Goal: Navigation & Orientation: Find specific page/section

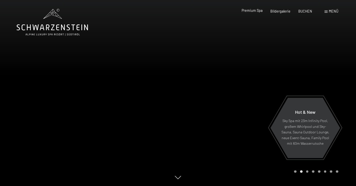
click at [259, 12] on span "Premium Spa" at bounding box center [252, 10] width 21 height 4
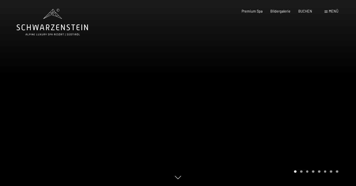
click at [234, 68] on div at bounding box center [267, 93] width 178 height 186
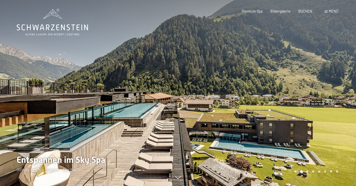
click at [234, 69] on div at bounding box center [267, 93] width 178 height 186
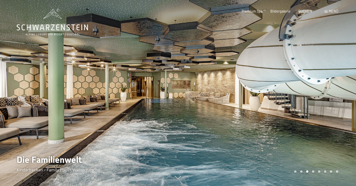
click at [234, 69] on div at bounding box center [267, 93] width 178 height 186
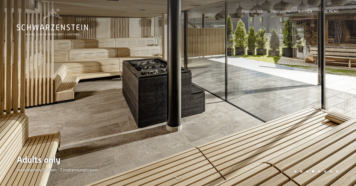
click at [234, 69] on div at bounding box center [267, 93] width 178 height 186
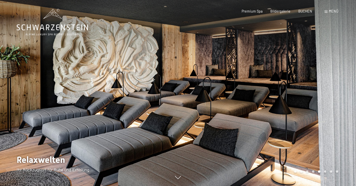
click at [234, 69] on div at bounding box center [267, 93] width 178 height 186
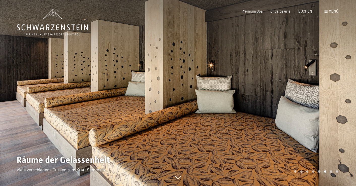
click at [234, 69] on div at bounding box center [267, 93] width 178 height 186
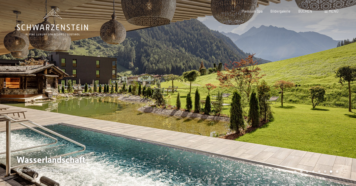
click at [234, 69] on div at bounding box center [267, 93] width 178 height 186
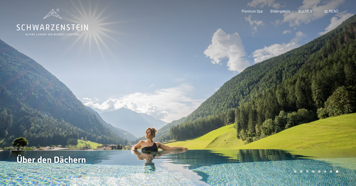
click at [234, 69] on div at bounding box center [267, 93] width 178 height 186
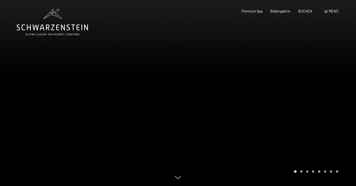
click at [234, 69] on div at bounding box center [267, 93] width 178 height 186
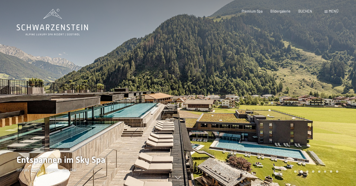
click at [234, 69] on div at bounding box center [267, 93] width 178 height 186
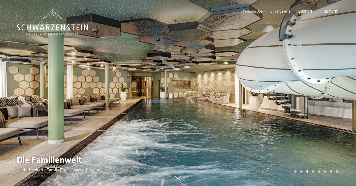
click at [234, 69] on div at bounding box center [267, 93] width 178 height 186
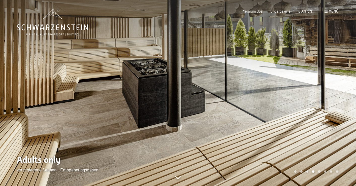
click at [234, 69] on div at bounding box center [267, 93] width 178 height 186
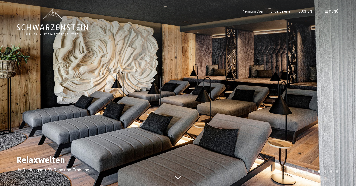
click at [234, 69] on div at bounding box center [267, 93] width 178 height 186
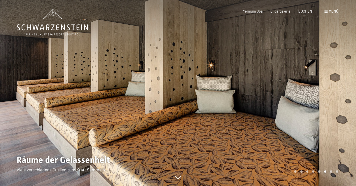
click at [329, 12] on span "Menü" at bounding box center [334, 11] width 10 height 4
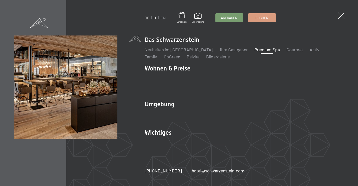
click at [155, 18] on link "IT" at bounding box center [155, 17] width 3 height 5
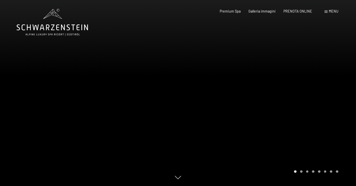
click at [327, 12] on span at bounding box center [326, 12] width 3 height 2
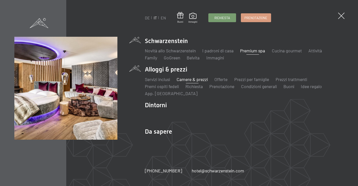
click at [186, 80] on link "Camere & prezzi" at bounding box center [192, 80] width 31 height 6
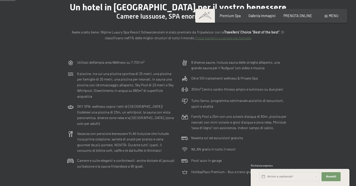
scroll to position [56, 0]
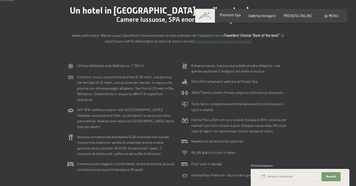
click at [234, 16] on span "Premium Spa" at bounding box center [230, 15] width 21 height 4
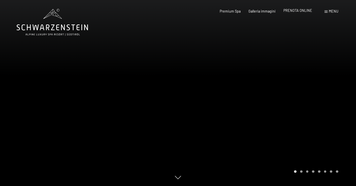
click at [296, 11] on span "PRENOTA ONLINE" at bounding box center [297, 10] width 29 height 4
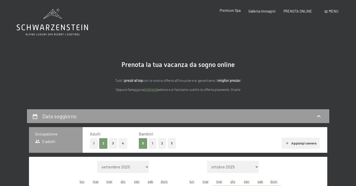
click at [228, 9] on span "Premium Spa" at bounding box center [230, 10] width 21 height 4
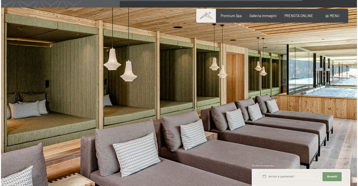
scroll to position [2252, 0]
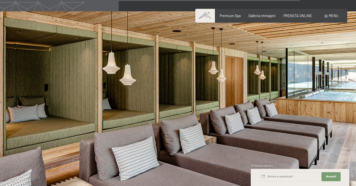
click at [329, 17] on span "Menu" at bounding box center [334, 16] width 10 height 4
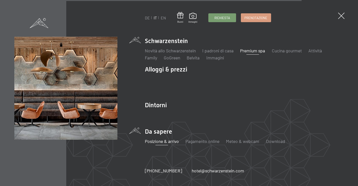
click at [158, 144] on li "Posizione & arrivo" at bounding box center [162, 141] width 34 height 6
click at [158, 143] on link "Posizione & arrivo" at bounding box center [162, 142] width 34 height 6
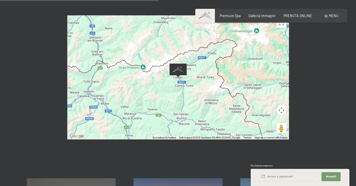
scroll to position [208, 0]
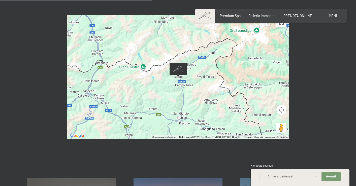
click at [281, 105] on button "Controlli di visualizzazione della mappa" at bounding box center [281, 110] width 10 height 10
click at [270, 105] on button "Sposta a destra" at bounding box center [269, 110] width 10 height 10
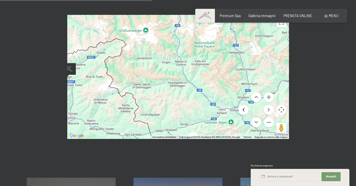
click at [245, 105] on button "Sposta a sinistra" at bounding box center [244, 110] width 10 height 10
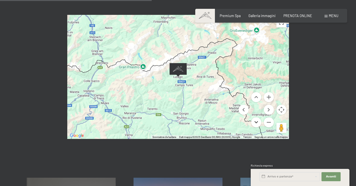
click at [256, 117] on button "Sposta in basso" at bounding box center [256, 122] width 10 height 10
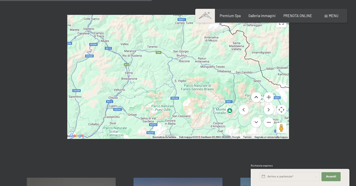
click at [258, 92] on button "Sposta in alto" at bounding box center [256, 97] width 10 height 10
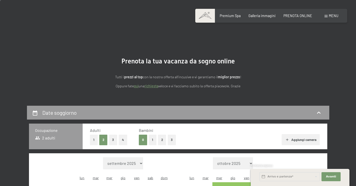
scroll to position [2, 0]
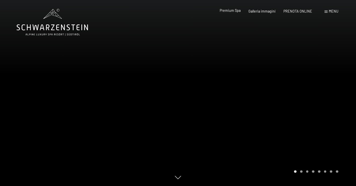
click at [236, 10] on span "Premium Spa" at bounding box center [230, 10] width 21 height 4
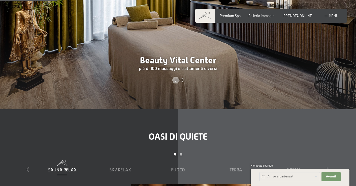
scroll to position [475, 0]
